Goal: Task Accomplishment & Management: Complete application form

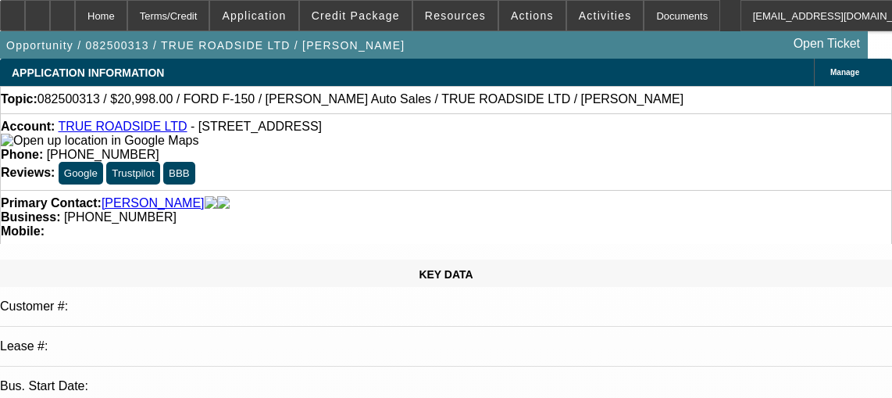
select select "0"
select select "3"
select select "0"
select select "6"
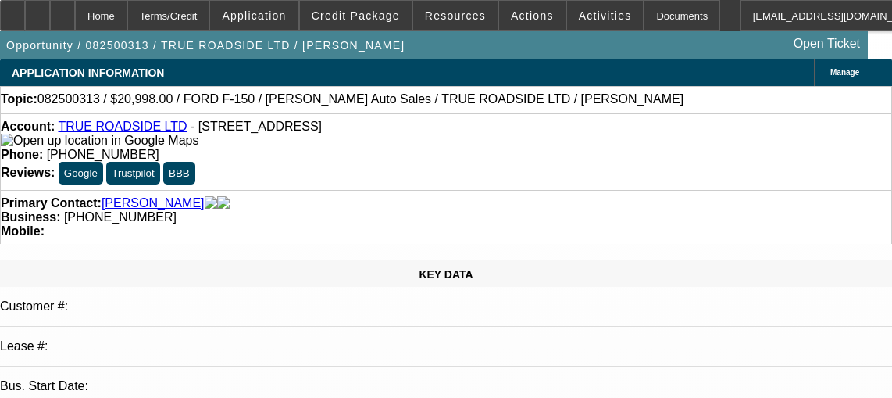
select select "0"
select select "3"
select select "0"
select select "6"
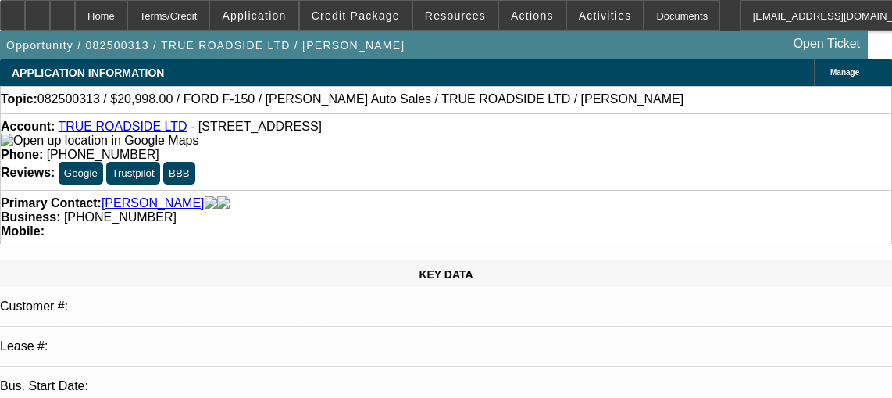
select select "0"
select select "3"
select select "0"
select select "6"
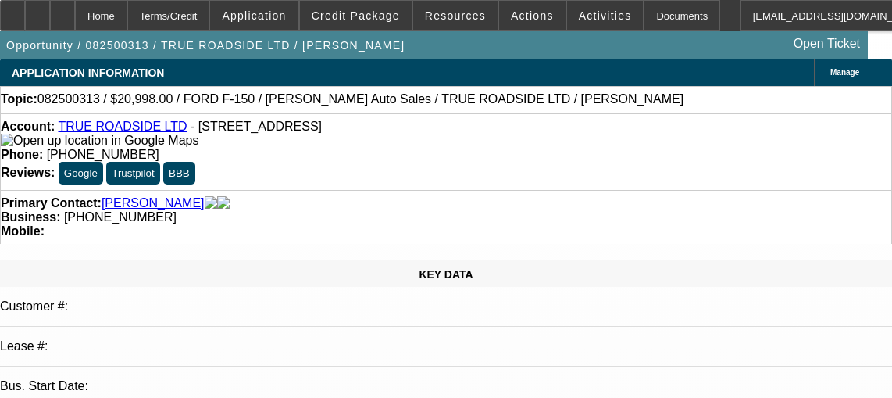
select select "0"
select select "3"
select select "0"
select select "6"
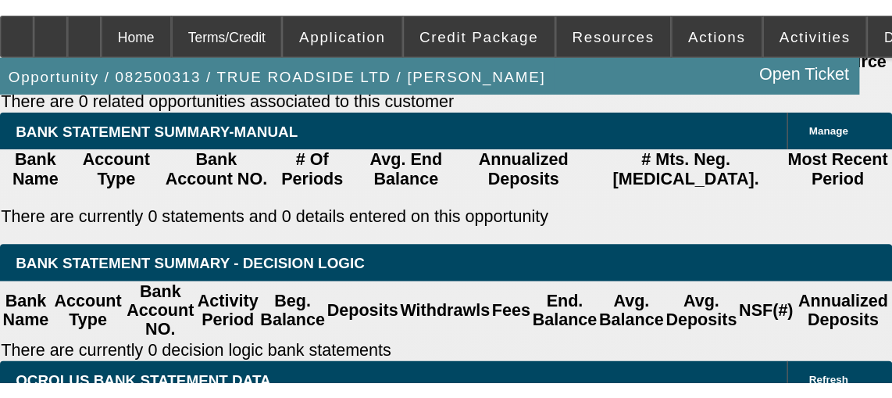
scroll to position [2515, 0]
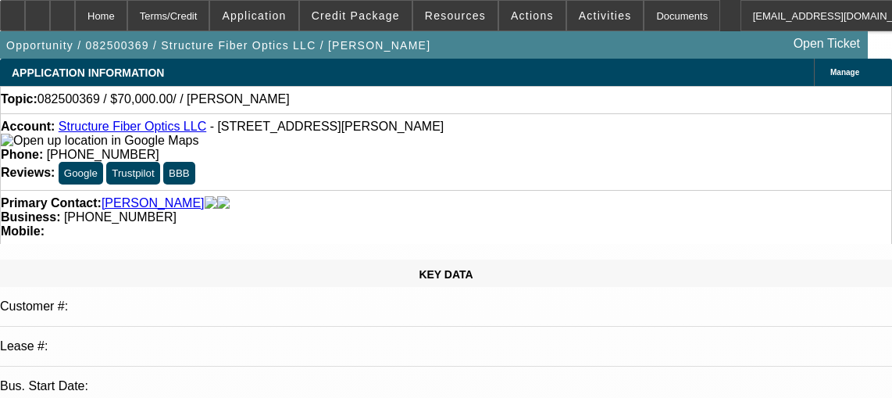
select select "0"
select select "2"
select select "0.1"
select select "4"
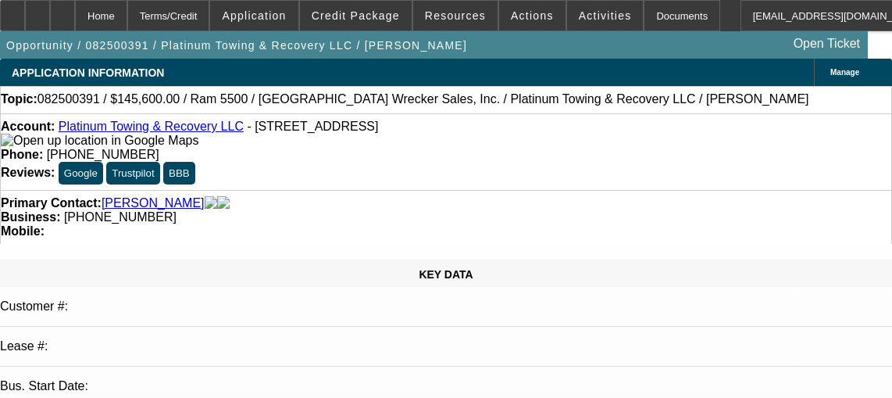
select select "0"
select select "2"
select select "0"
select select "6"
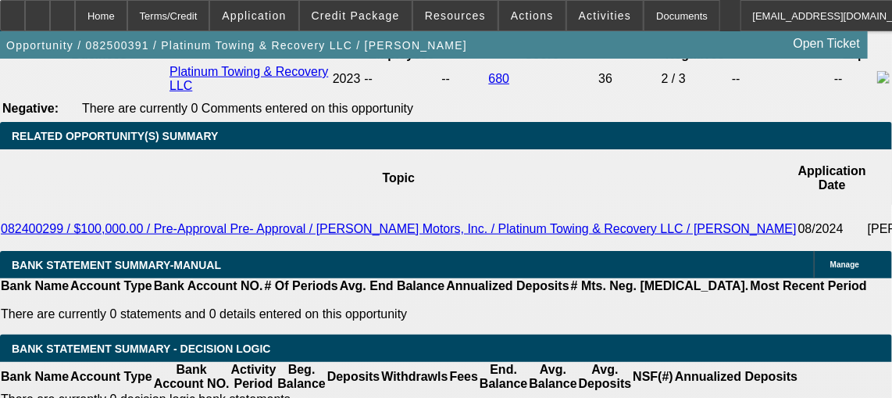
scroll to position [2511, 0]
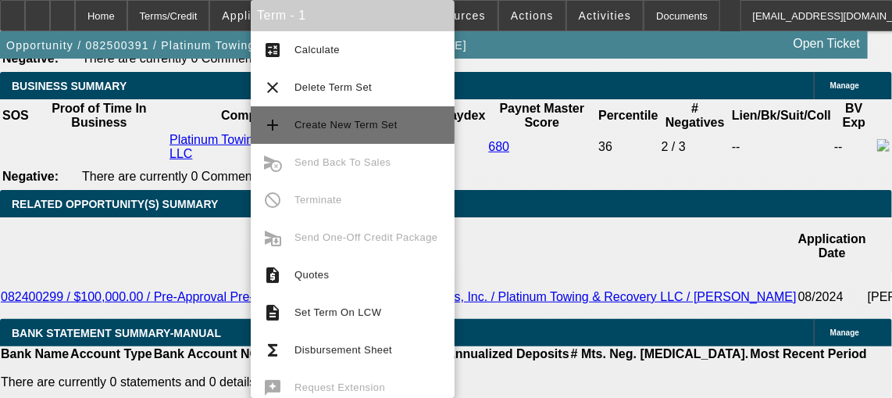
click at [352, 117] on span "Create New Term Set" at bounding box center [369, 125] width 148 height 19
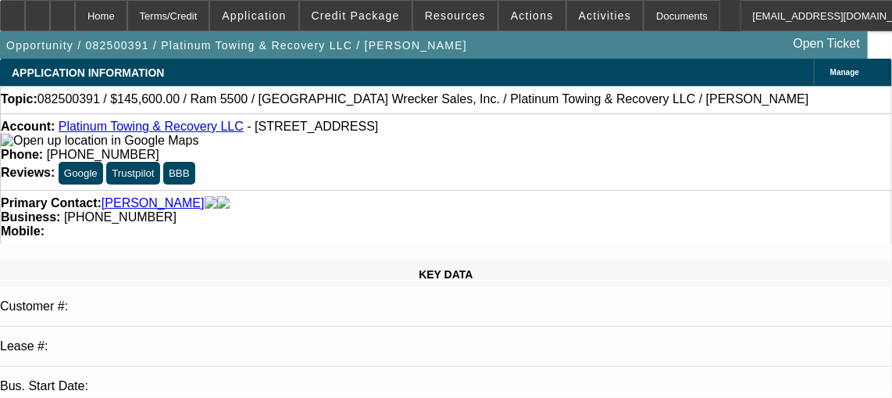
select select "0"
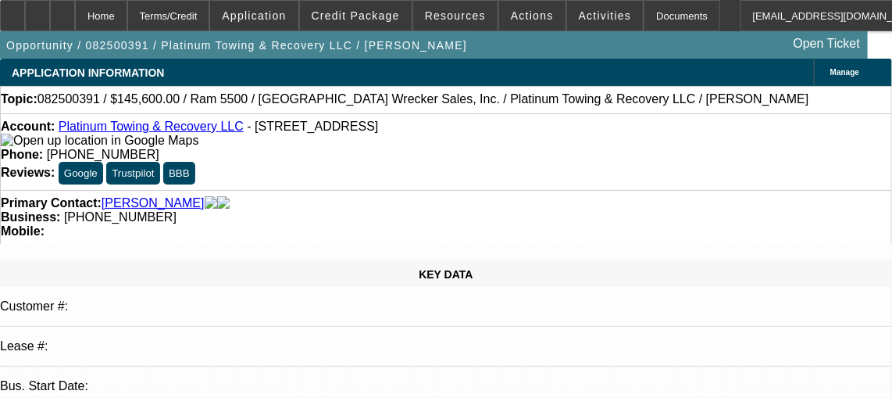
select select "0"
select select "1"
select select "2"
select select "6"
select select "1"
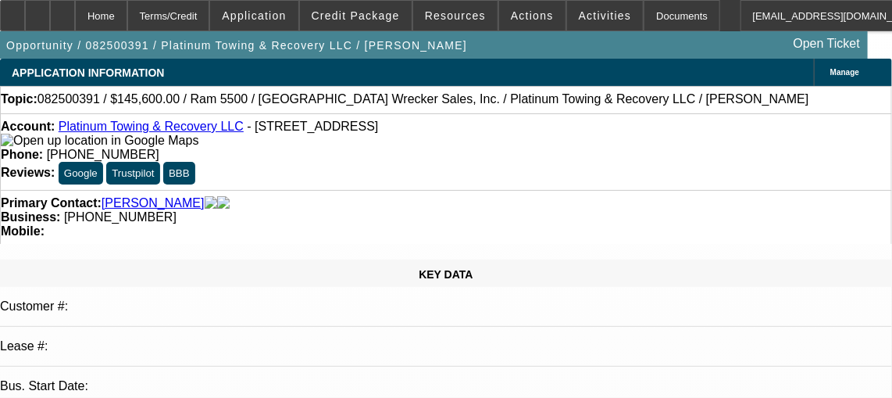
select select "2"
select select "6"
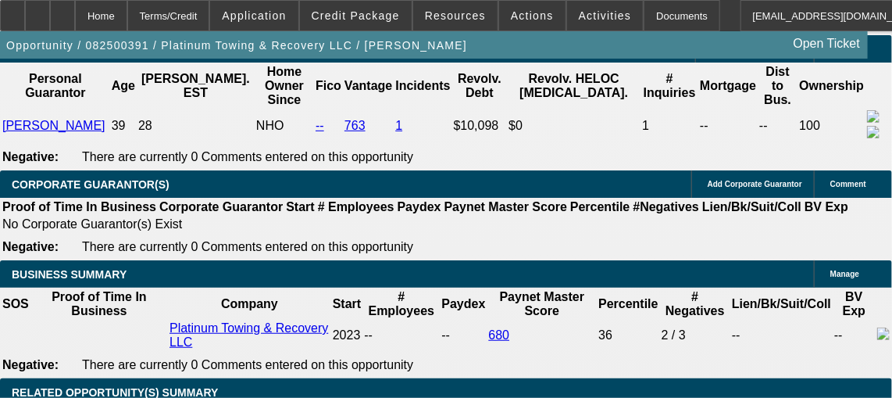
scroll to position [2359, 0]
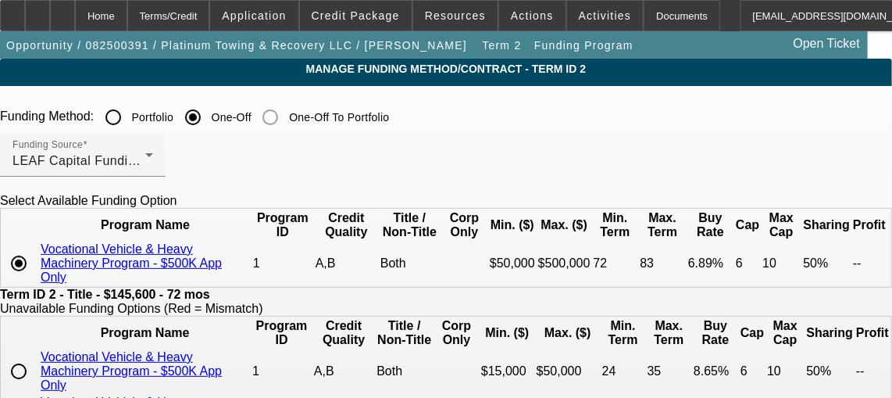
scroll to position [66, 0]
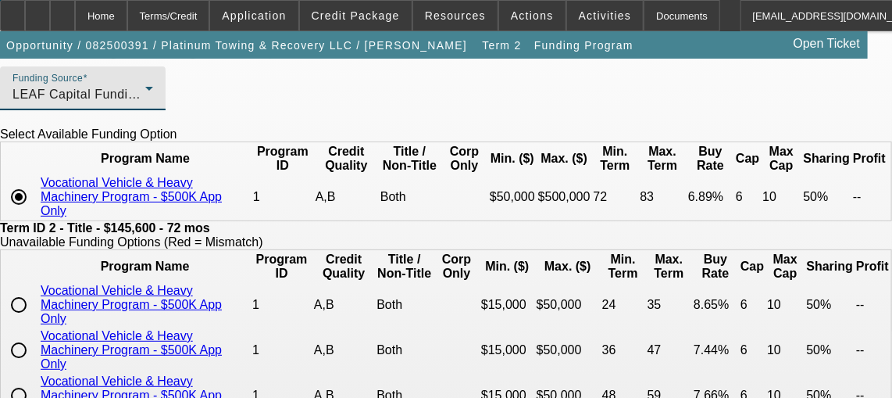
click at [174, 101] on span "LEAF Capital Funding, LLC" at bounding box center [94, 94] width 162 height 13
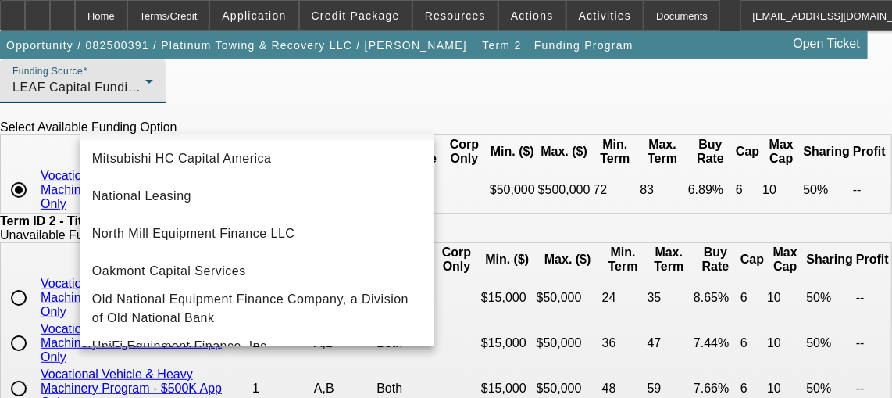
scroll to position [427, 0]
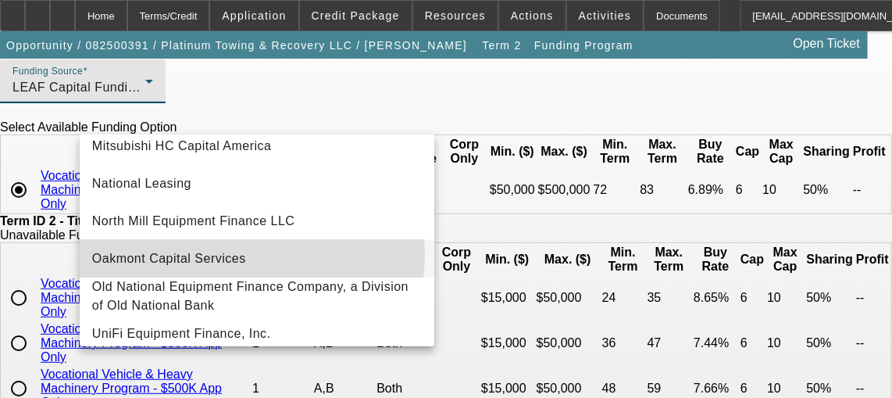
click at [231, 253] on span "Oakmont Capital Services" at bounding box center [169, 258] width 154 height 19
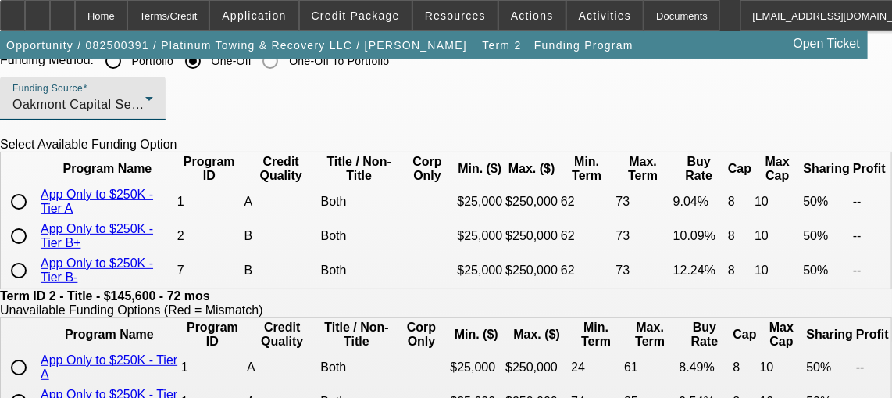
scroll to position [60, 0]
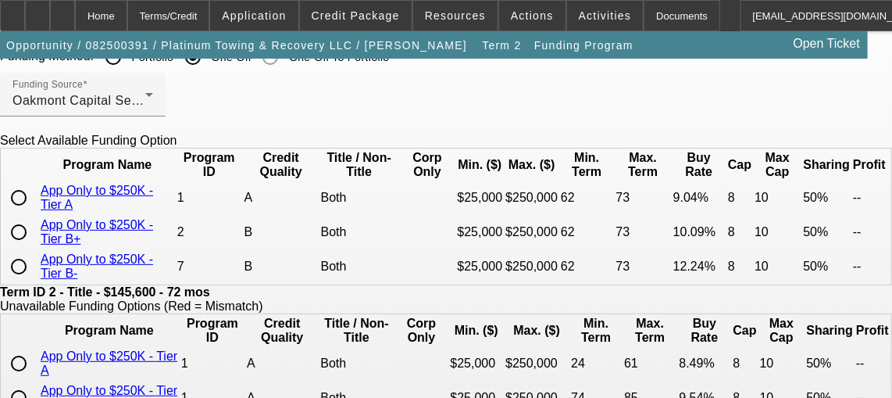
click at [34, 213] on input "radio" at bounding box center [18, 197] width 31 height 31
radio input "true"
type input "9.04"
type input "8"
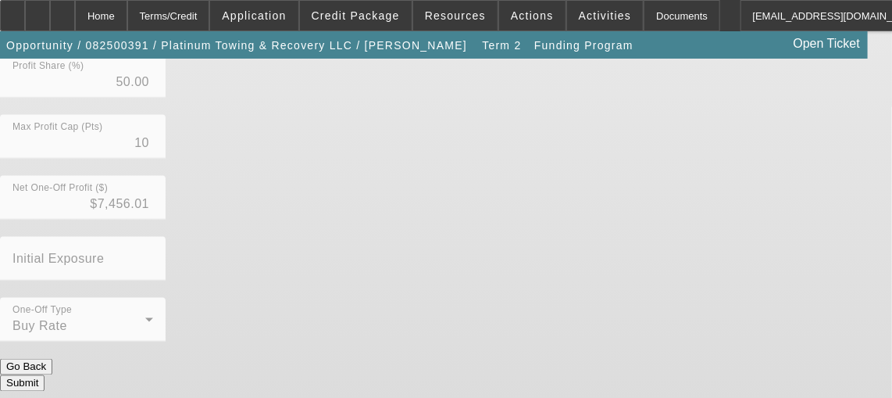
scroll to position [703, 0]
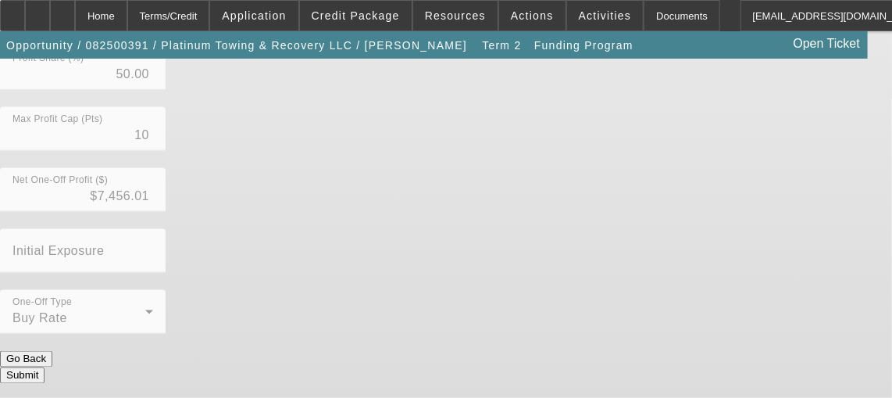
click at [45, 367] on button "Submit" at bounding box center [22, 375] width 45 height 16
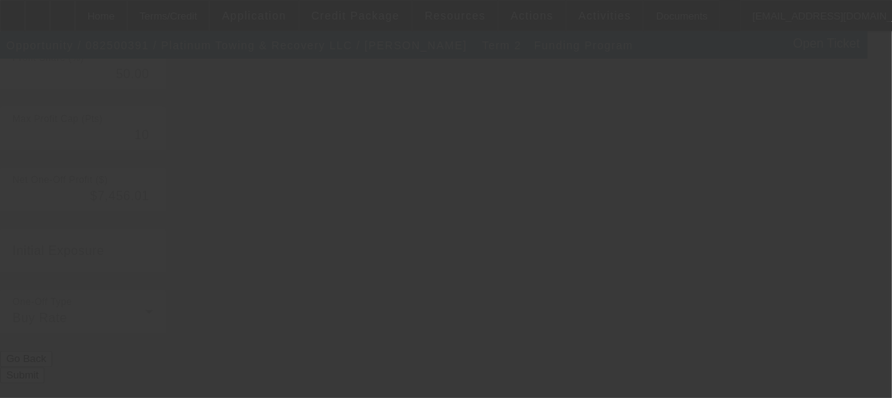
type input "6.89"
type input "6"
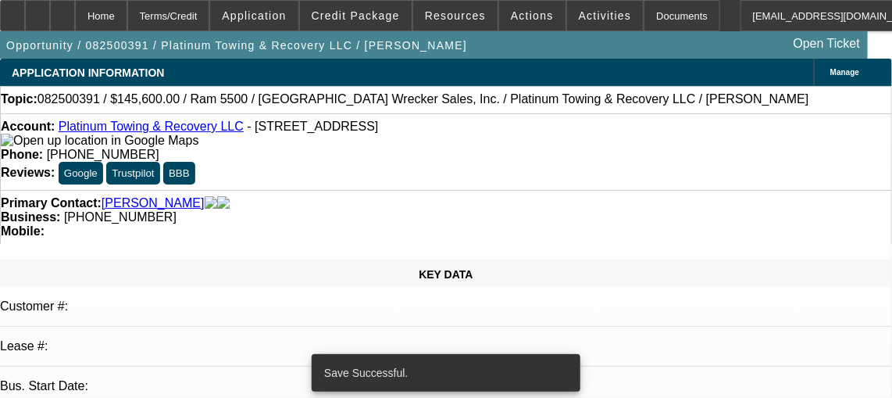
select select "0"
select select "2"
select select "0"
select select "6"
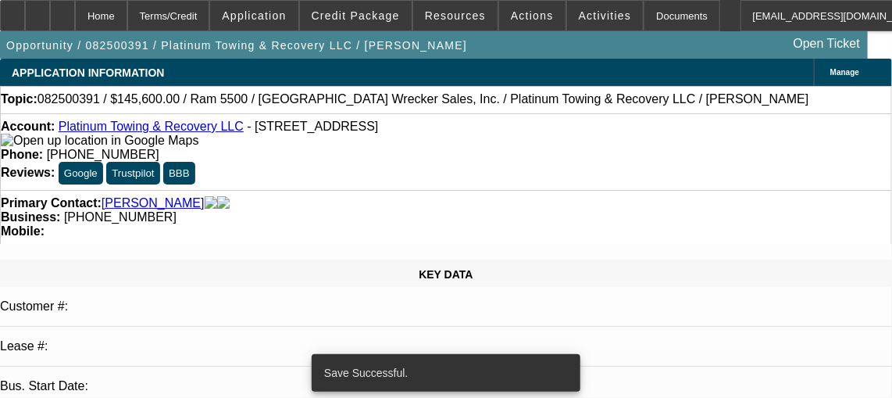
select select "0"
select select "2"
select select "0"
select select "6"
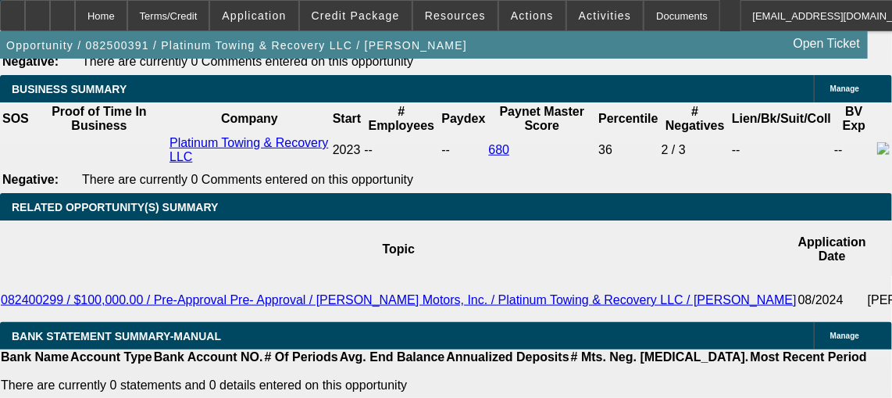
scroll to position [2503, 0]
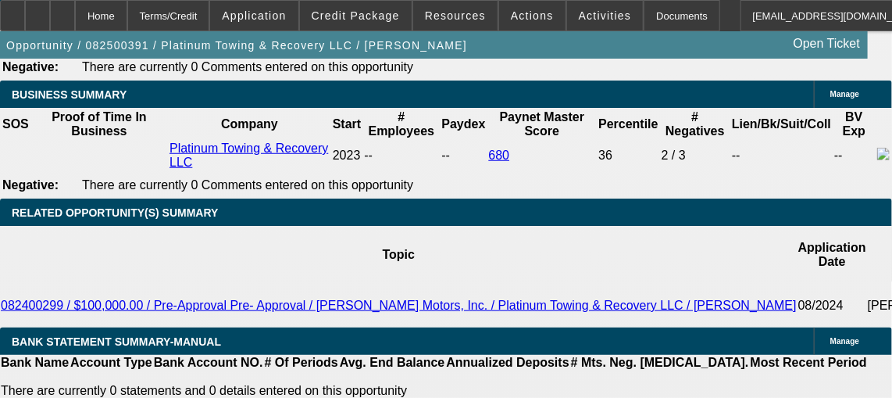
type input "UNKNOWN"
type input "0"
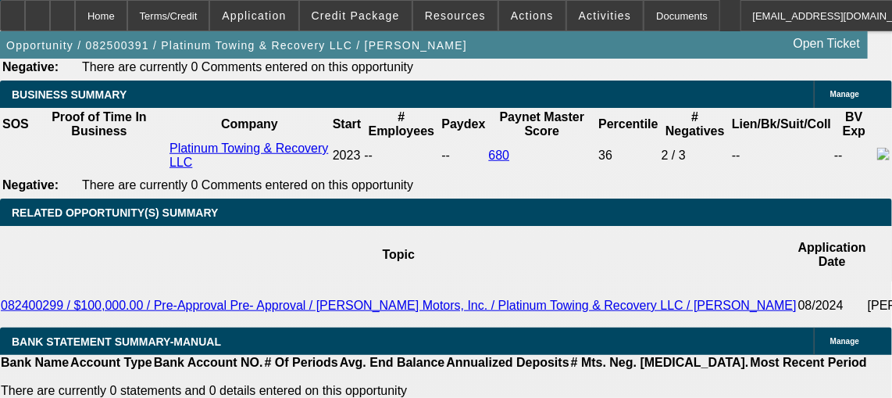
type input "$2,022.22"
type input "0"
type input "9"
type input "$2,624.52"
type input "9.9"
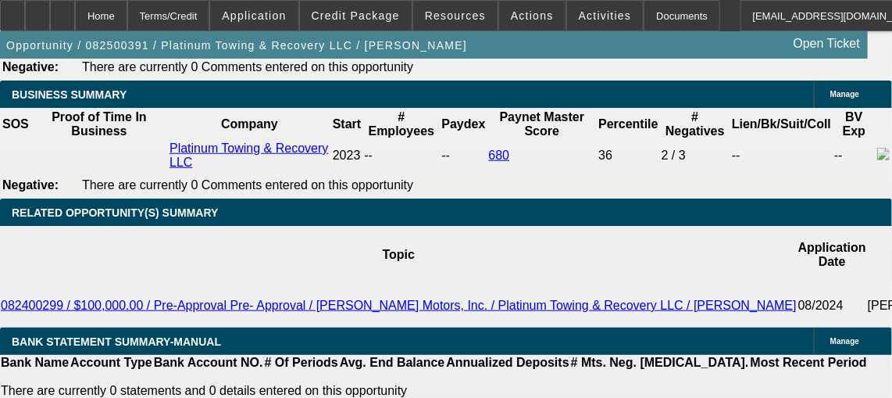
type input "$2,690.03"
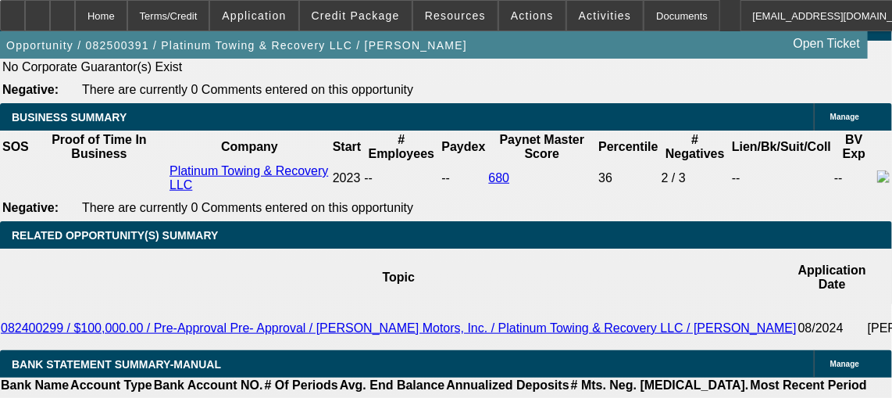
scroll to position [2478, 0]
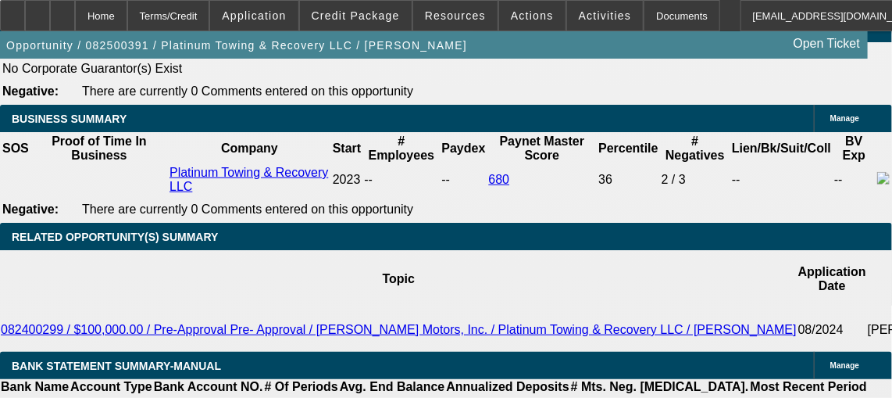
type input "9.9"
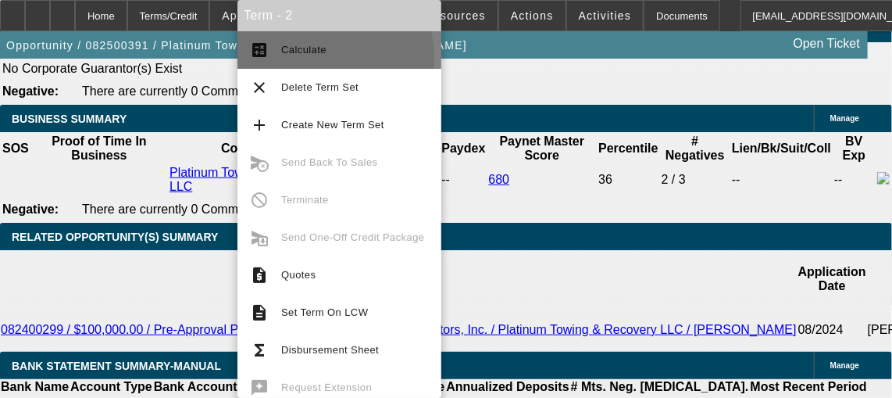
click at [323, 57] on span "Calculate" at bounding box center [355, 50] width 148 height 19
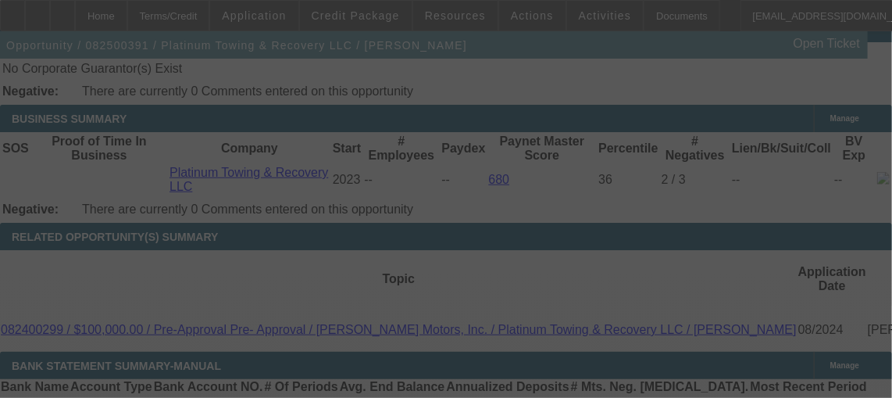
select select "0"
select select "2"
select select "0"
select select "6"
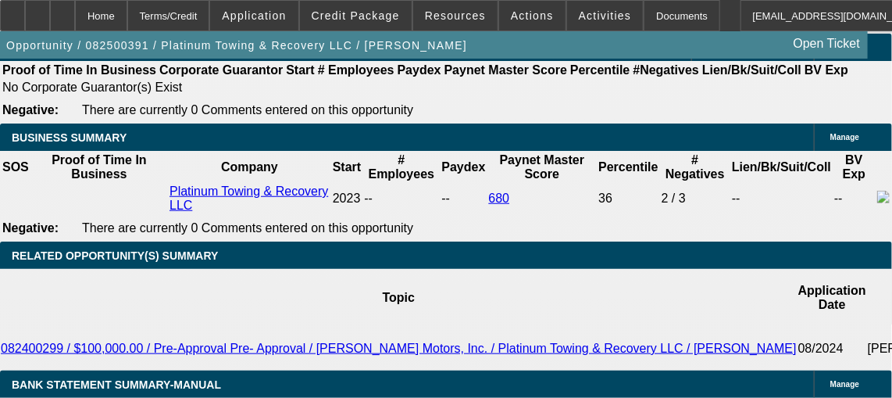
scroll to position [2459, 0]
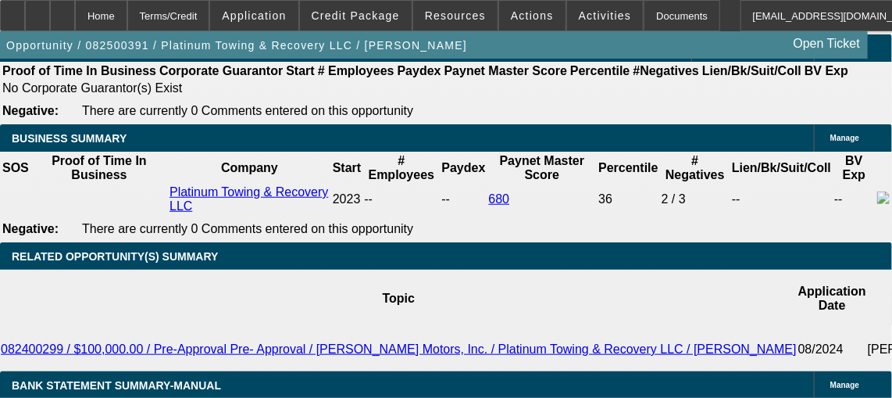
type input "UNKNOWN"
type input "10"
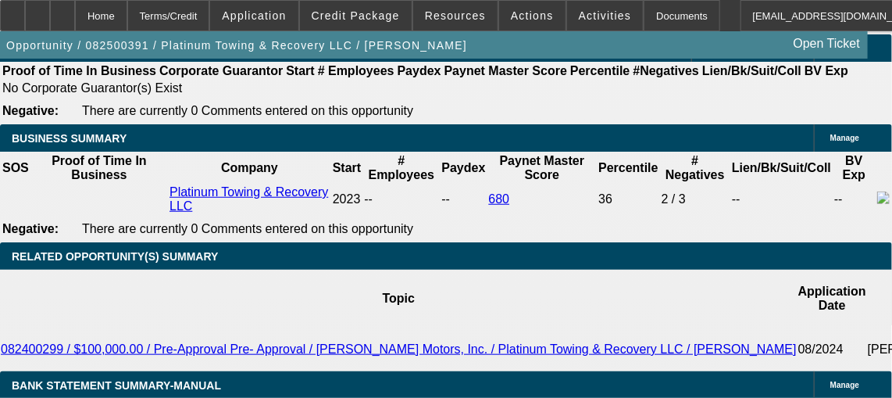
type input "$2,697.36"
type input "10.9"
type input "$2,763.91"
type input "10.9"
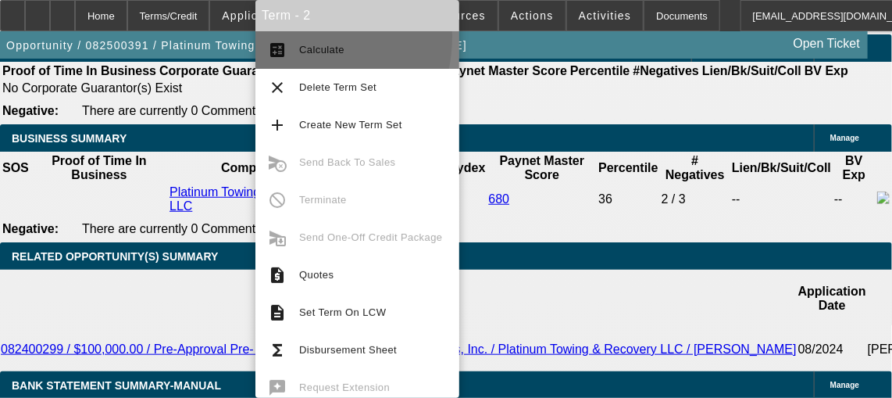
click at [284, 36] on button "calculate Calculate" at bounding box center [358, 50] width 204 height 38
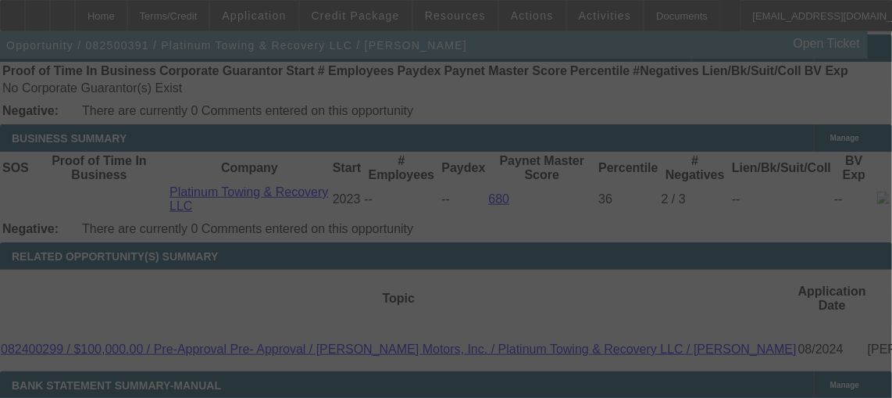
select select "0"
select select "2"
select select "0"
select select "6"
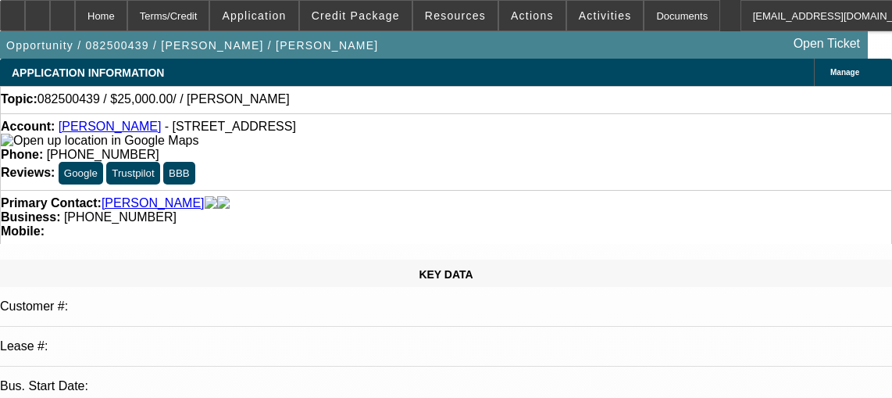
select select "0"
select select "2"
select select "0.1"
select select "4"
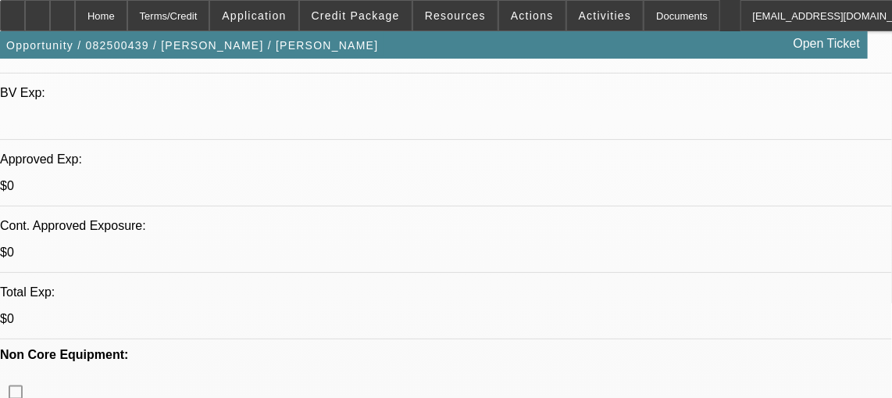
scroll to position [484, 0]
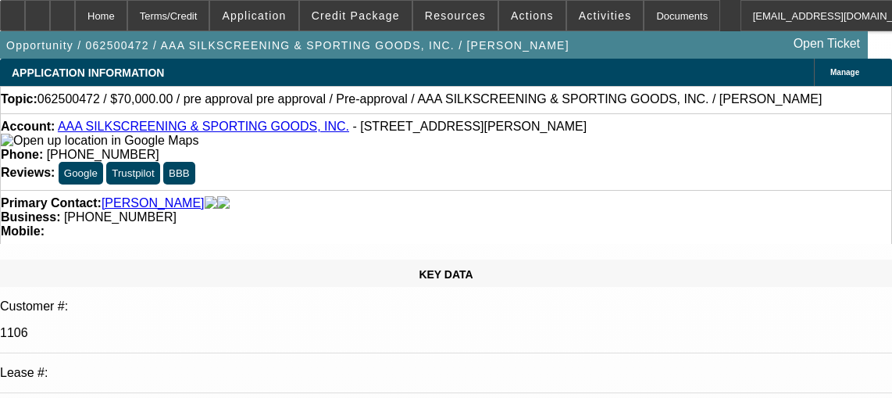
select select "0"
select select "2"
select select "0.1"
select select "4"
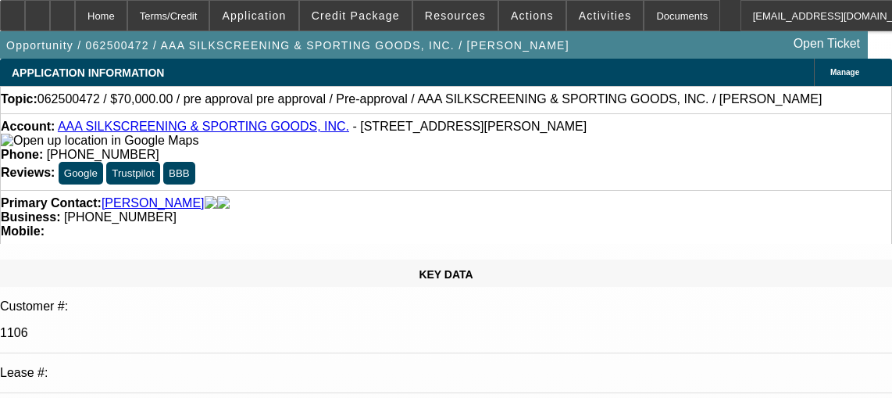
scroll to position [906, 0]
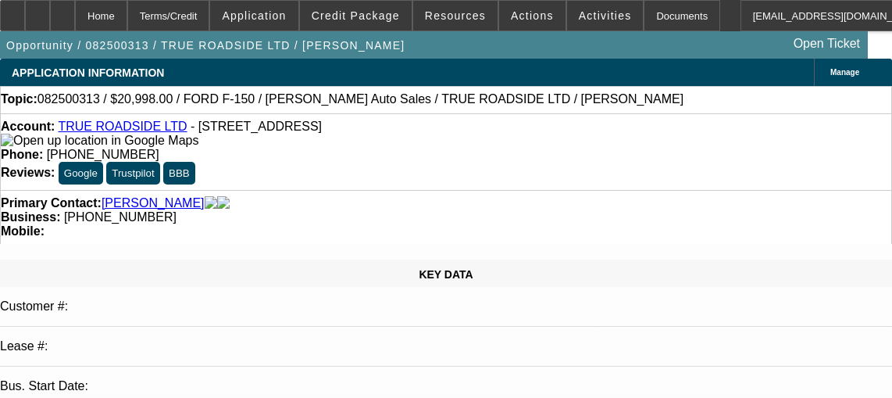
select select "0"
select select "3"
select select "0"
select select "6"
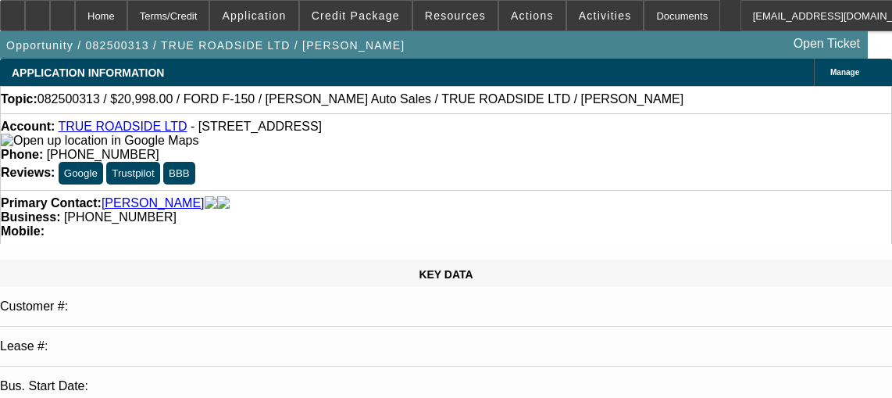
select select "0"
select select "3"
select select "0"
select select "6"
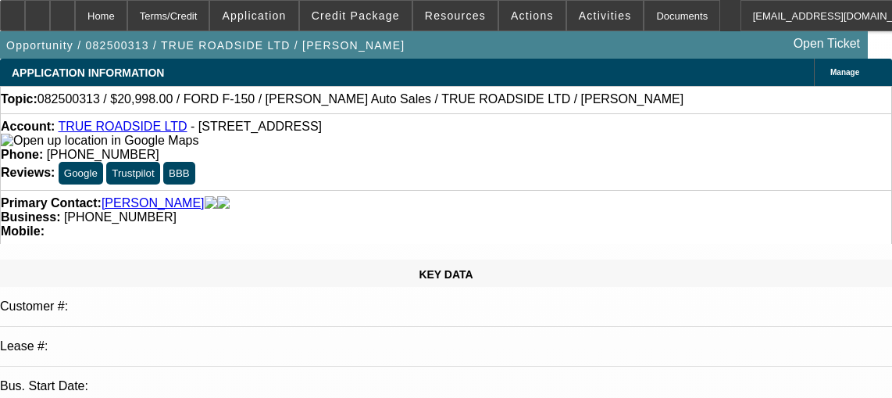
select select "0"
select select "3"
select select "0"
select select "6"
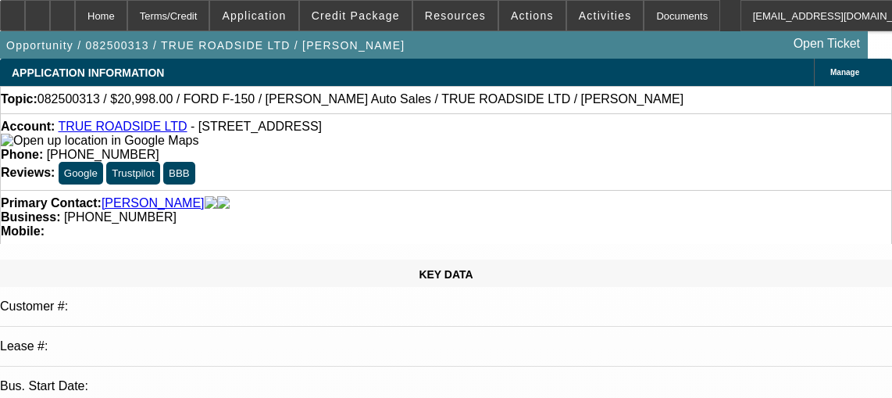
select select "0"
select select "3"
select select "0"
select select "6"
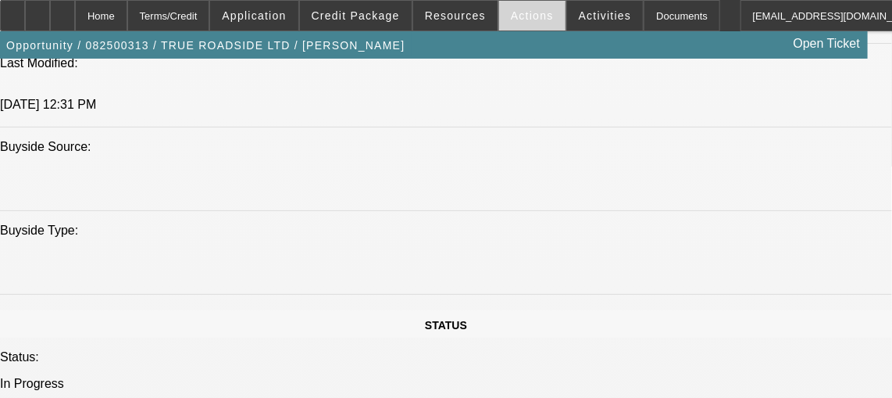
scroll to position [1380, 0]
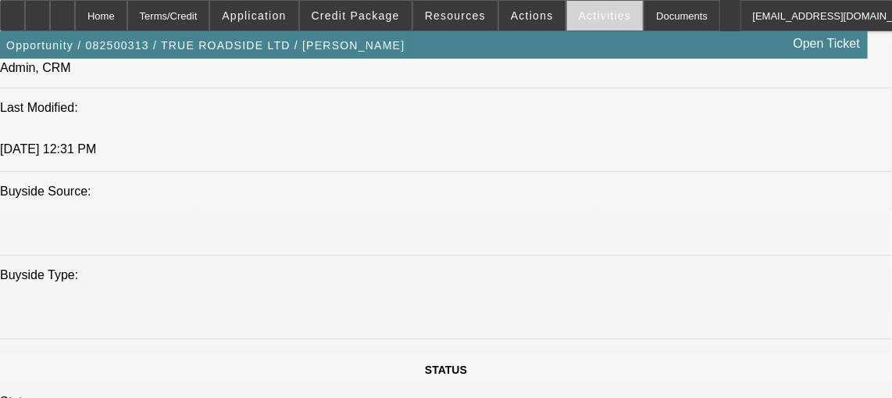
click at [579, 16] on span "Activities" at bounding box center [605, 15] width 53 height 13
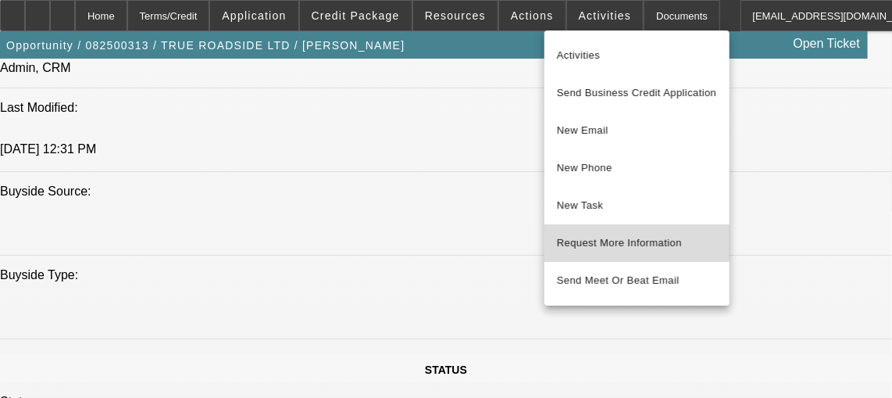
click at [621, 231] on button "Request More Information" at bounding box center [637, 243] width 185 height 38
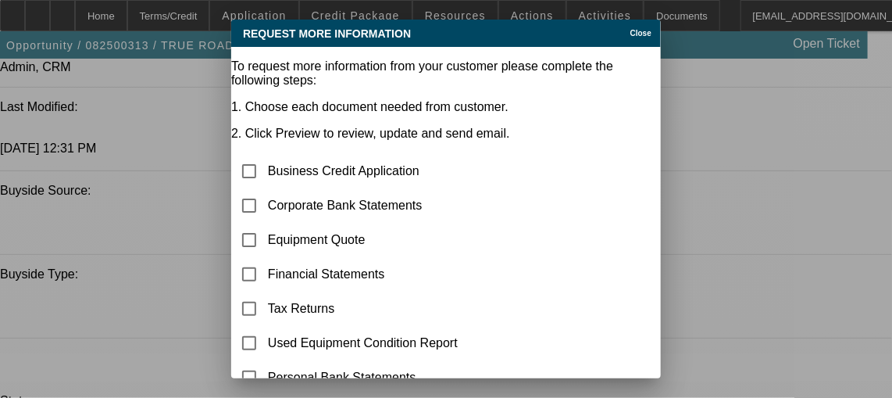
scroll to position [0, 0]
click at [265, 224] on input "checkbox" at bounding box center [249, 239] width 31 height 31
checkbox input "true"
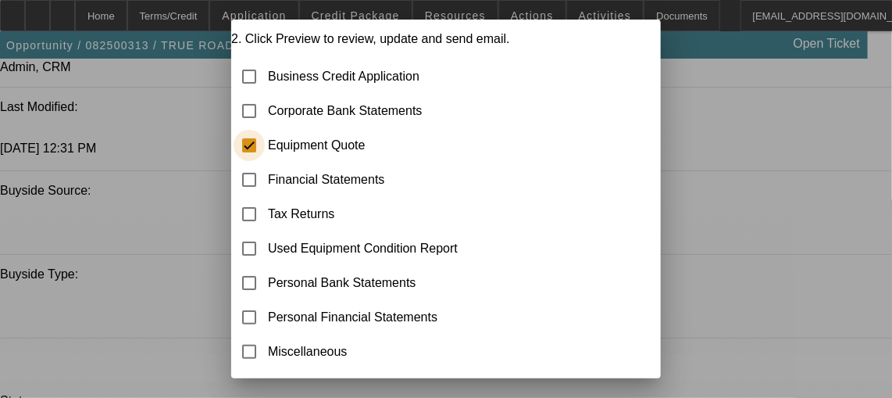
scroll to position [281, 0]
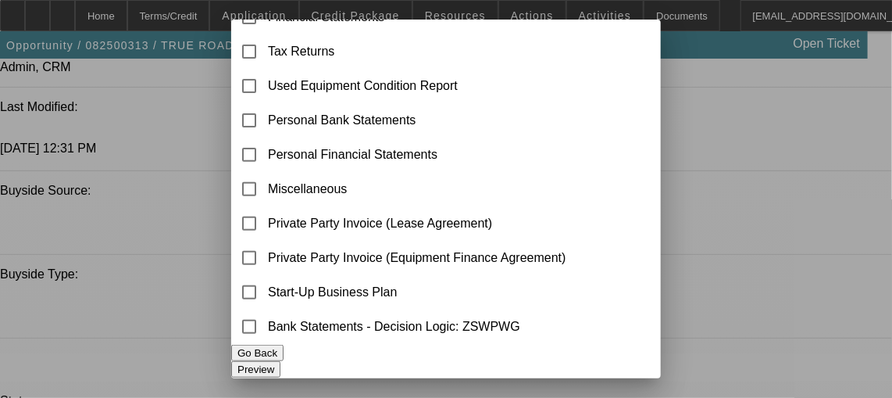
click at [281, 361] on button "Preview" at bounding box center [255, 369] width 49 height 16
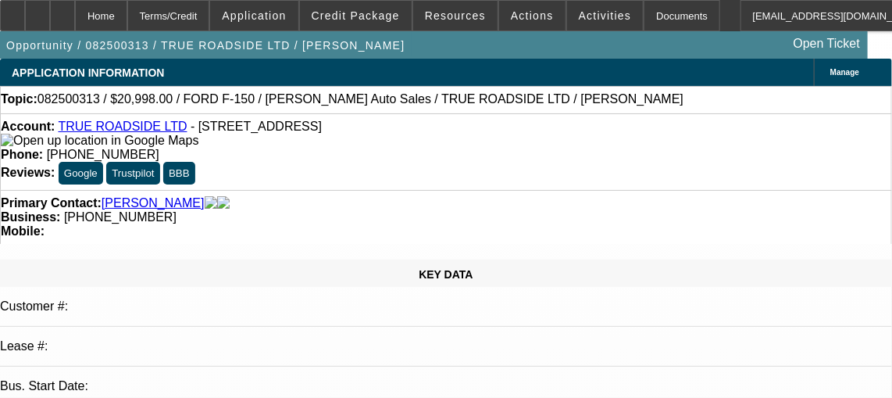
scroll to position [1380, 0]
